Goal: Task Accomplishment & Management: Manage account settings

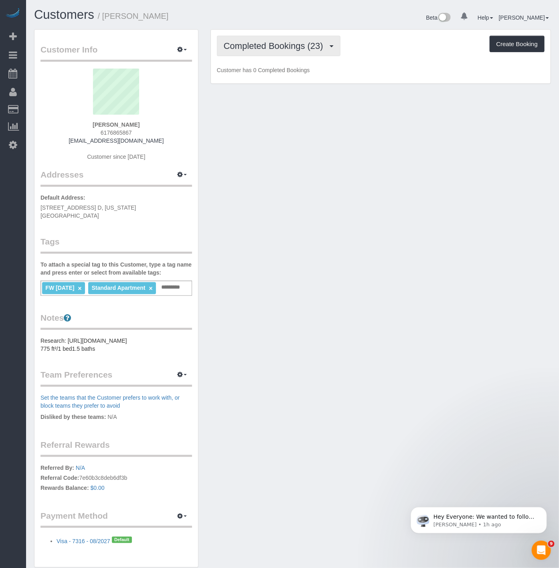
click at [239, 46] on span "Completed Bookings (23)" at bounding box center [276, 46] width 104 height 10
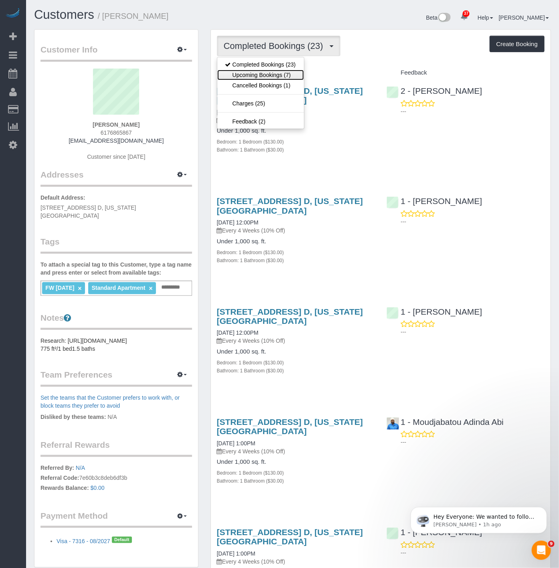
click at [238, 77] on link "Upcoming Bookings (7)" at bounding box center [260, 75] width 87 height 10
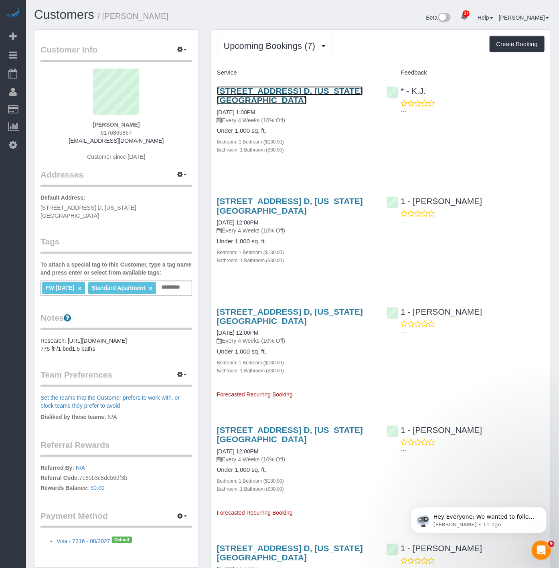
click at [308, 93] on link "151 West 87th Street, Apt. D, New York, NY 10024" at bounding box center [290, 95] width 146 height 18
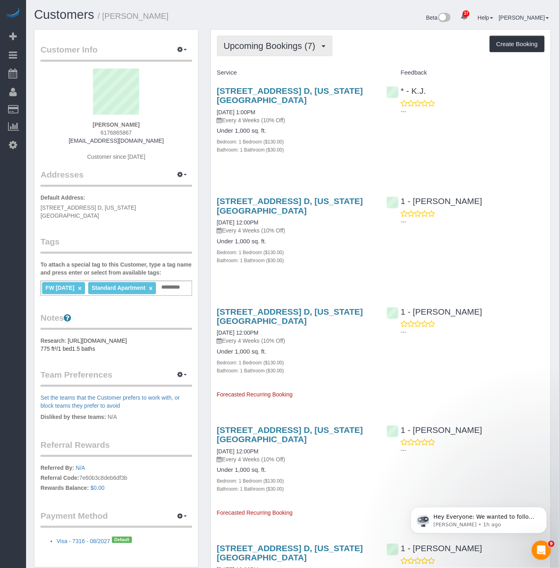
click at [282, 48] on span "Upcoming Bookings (7)" at bounding box center [272, 46] width 96 height 10
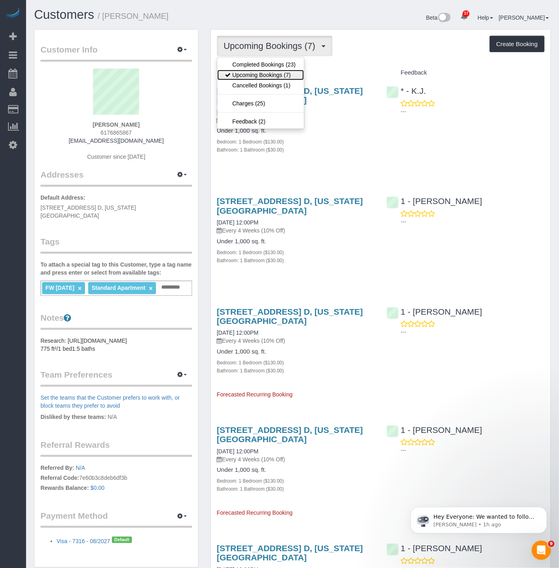
click at [280, 73] on link "Upcoming Bookings (7)" at bounding box center [260, 75] width 87 height 10
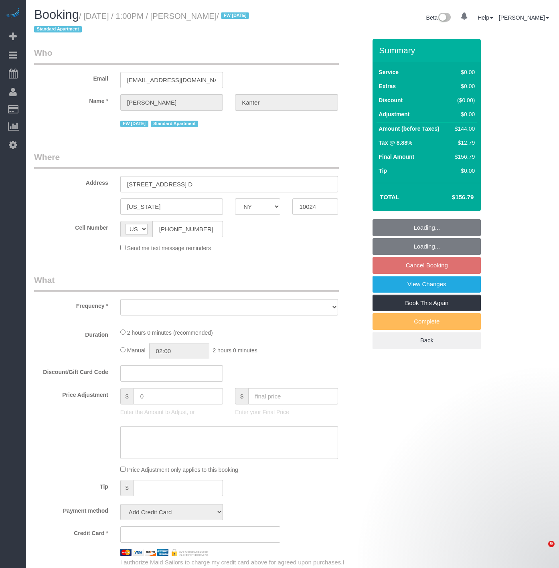
select select "NY"
select select "object:819"
select select "string:stripe-pm_1NcV0h4VGloSiKo7qLh3g6Fz"
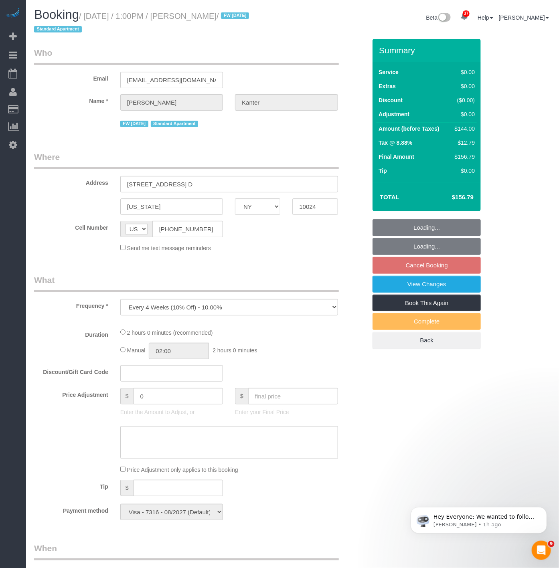
select select "1"
select select "number:89"
select select "number:90"
select select "number:15"
select select "number:5"
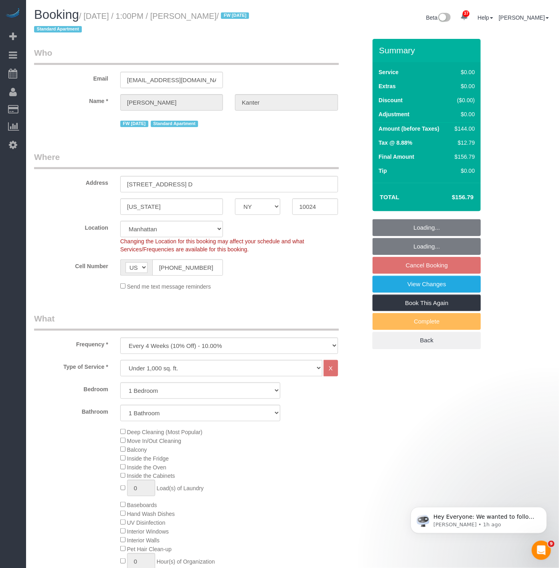
select select "object:1077"
select select "spot5"
select select "1"
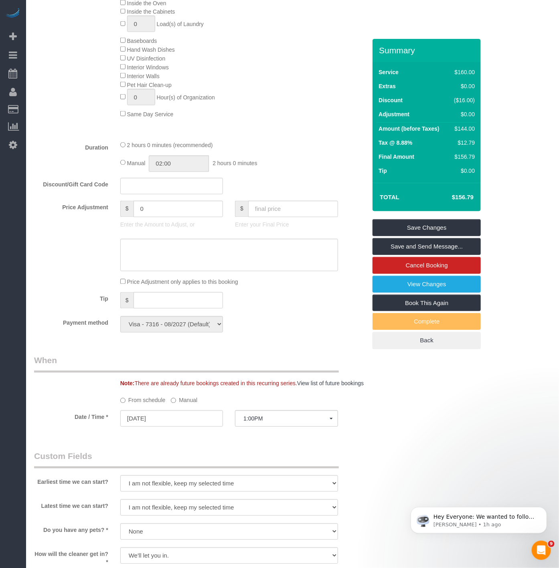
scroll to position [579, 0]
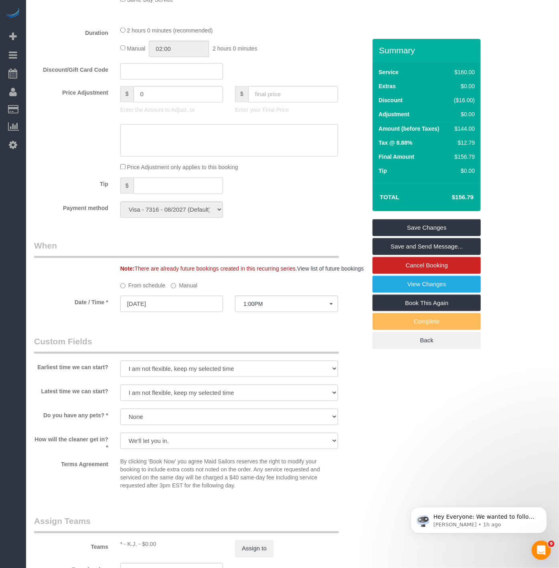
click at [171, 290] on label "Manual" at bounding box center [184, 284] width 26 height 11
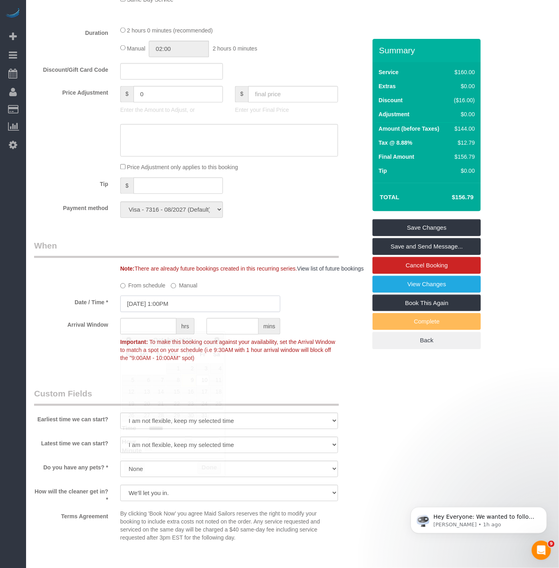
click at [171, 313] on input "10/10/2025 1:00PM" at bounding box center [200, 304] width 160 height 16
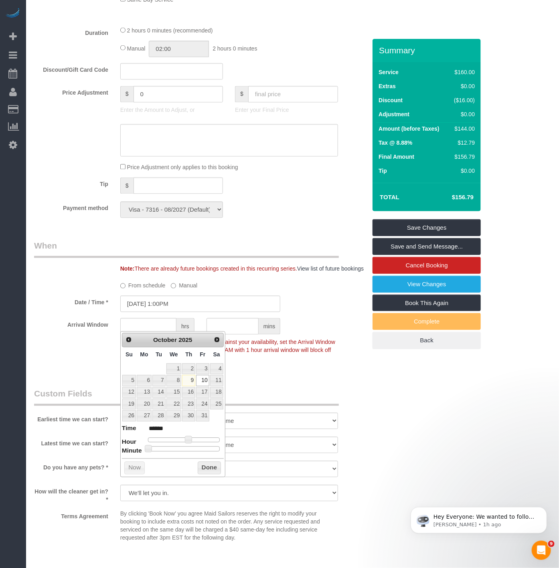
type input "10/10/2025 1:30PM"
type input "******"
click at [185, 450] on div at bounding box center [184, 449] width 72 height 5
click at [201, 468] on button "Done" at bounding box center [210, 468] width 24 height 13
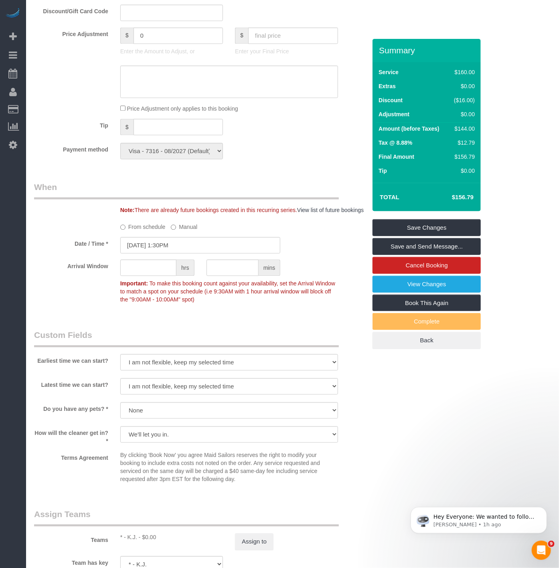
scroll to position [891, 0]
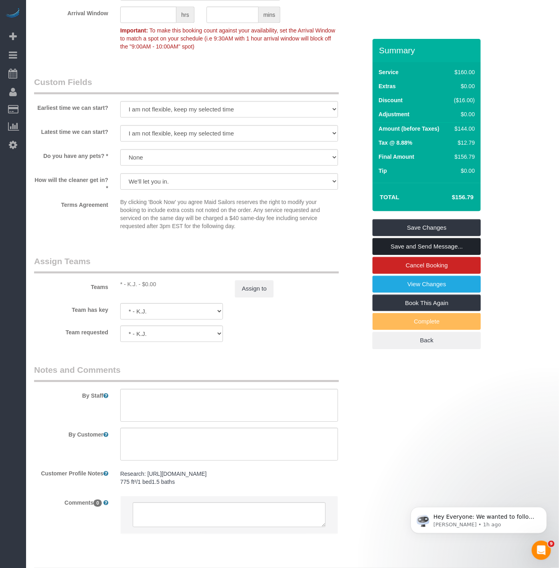
click at [411, 238] on link "Save and Send Message..." at bounding box center [427, 246] width 108 height 17
click at [411, 238] on fieldset "Saving... Saving... Cancel Booking View Changes Book This Again Complete Back" at bounding box center [427, 284] width 108 height 130
click at [417, 223] on link "Save Changes" at bounding box center [427, 227] width 108 height 17
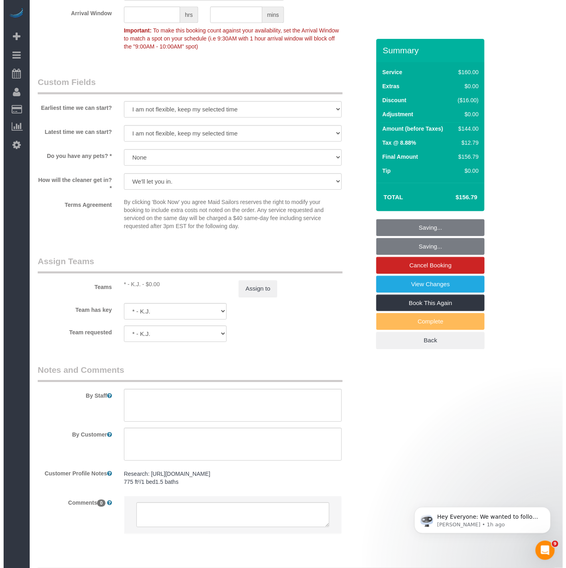
scroll to position [883, 0]
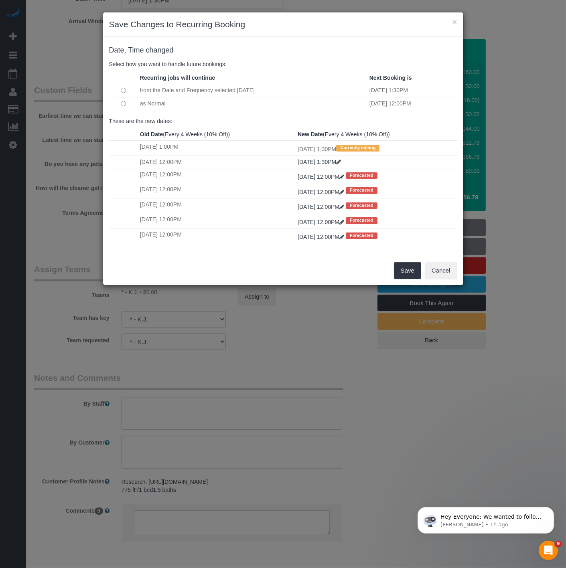
click at [120, 107] on td at bounding box center [123, 103] width 29 height 13
click at [120, 105] on td at bounding box center [123, 103] width 29 height 13
click at [408, 276] on button "Save" at bounding box center [407, 270] width 27 height 17
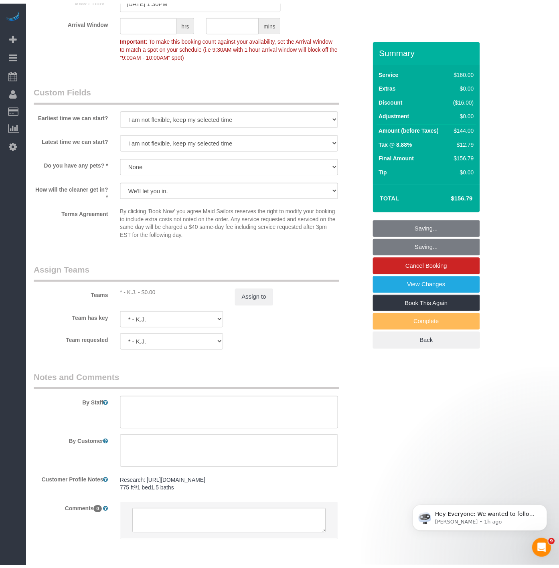
scroll to position [891, 0]
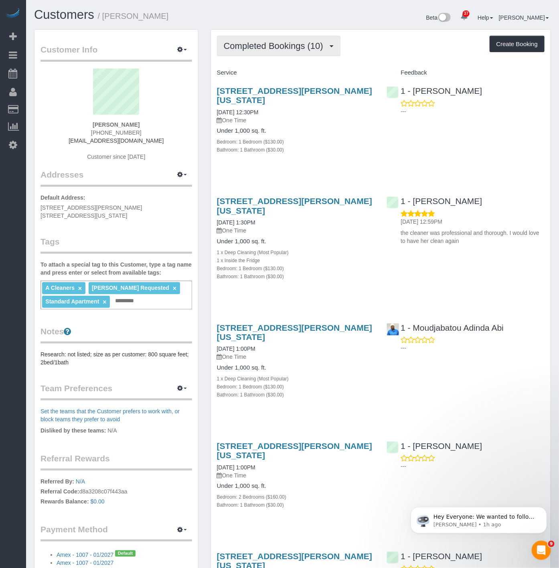
click at [258, 37] on button "Completed Bookings (10)" at bounding box center [279, 46] width 124 height 20
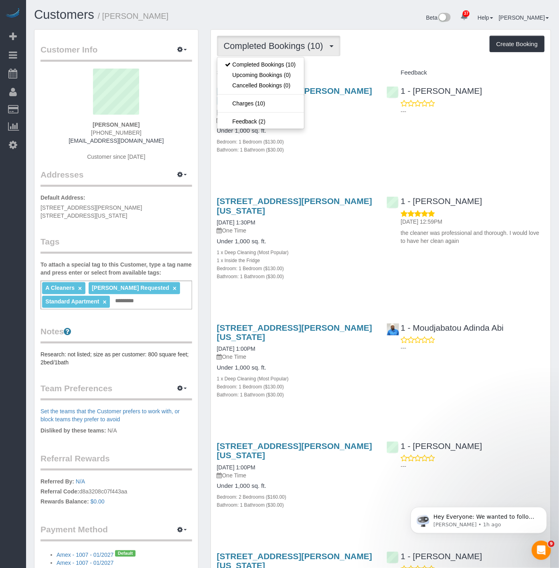
click at [348, 119] on p "One Time" at bounding box center [296, 120] width 158 height 8
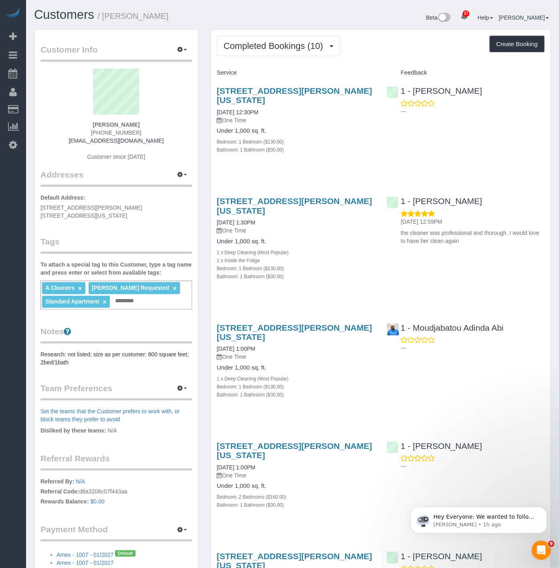
click at [372, 126] on div "[STREET_ADDRESS][PERSON_NAME][US_STATE] [DATE] 12:30PM One Time Under 1,000 sq.…" at bounding box center [296, 124] width 170 height 90
